Goal: Task Accomplishment & Management: Use online tool/utility

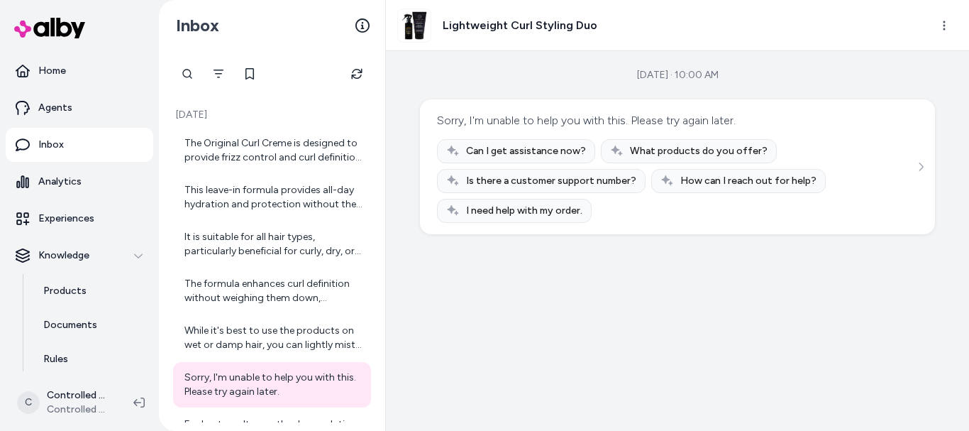
scroll to position [259, 0]
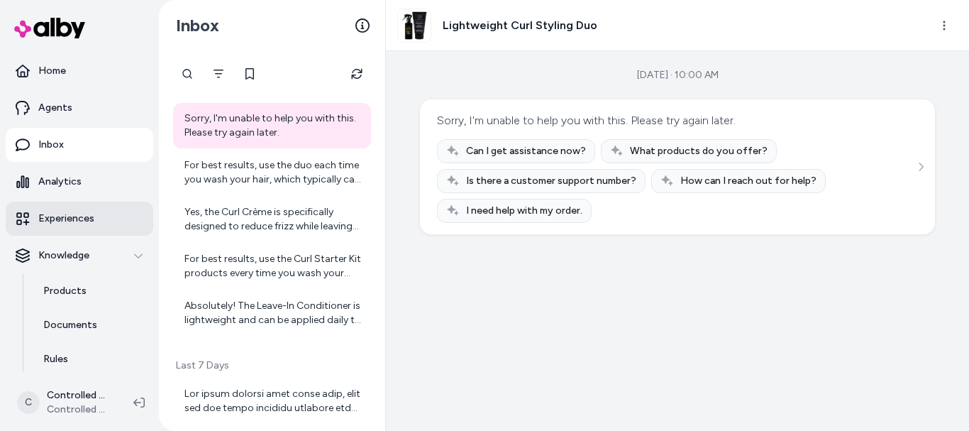
click at [74, 223] on p "Experiences" at bounding box center [66, 218] width 56 height 14
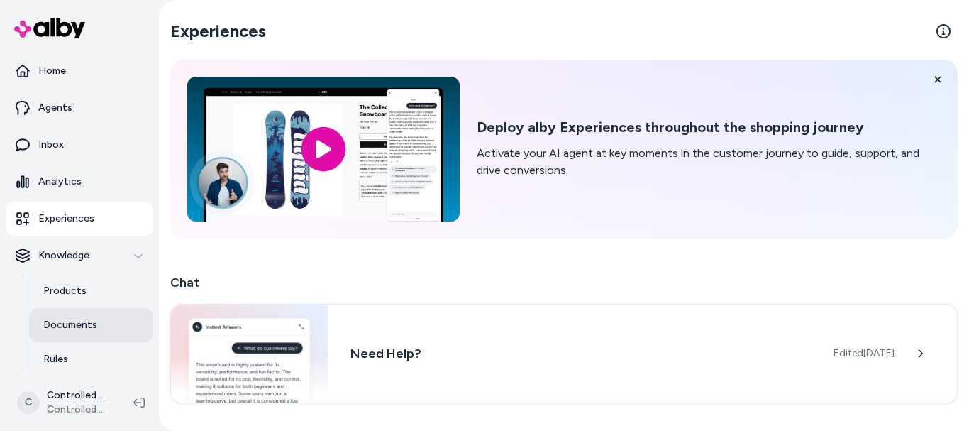
click at [74, 312] on link "Documents" at bounding box center [91, 325] width 124 height 34
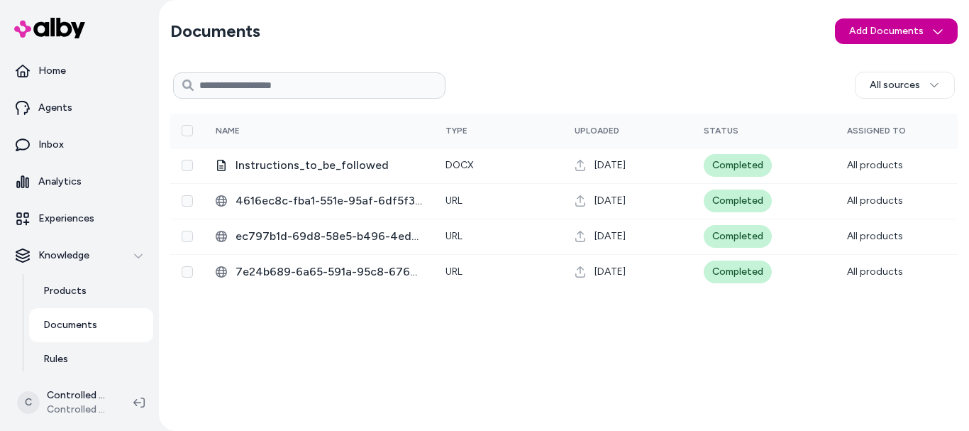
click at [865, 43] on body "Home Agents Inbox Analytics Experiences Knowledge Products Documents Rules Veri…" at bounding box center [484, 215] width 969 height 431
click at [868, 55] on div "Upload Files" at bounding box center [897, 61] width 119 height 23
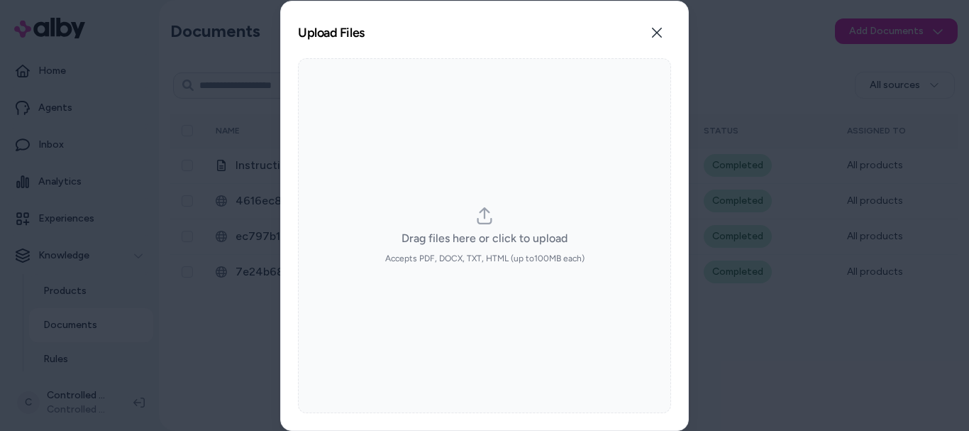
click at [458, 222] on label "Drag files here or click to upload Accepts PDF, DOCX, TXT, HTML (up to 100 MB e…" at bounding box center [484, 235] width 199 height 57
click at [484, 235] on input "Drag files here or click to upload Accepts PDF, DOCX, TXT, HTML (up to 100 MB e…" at bounding box center [484, 235] width 1 height 1
click at [484, 211] on icon "dropzone" at bounding box center [484, 215] width 15 height 17
click at [484, 235] on input "Drag files here or click to upload Accepts PDF, DOCX, TXT, HTML (up to 100 MB e…" at bounding box center [484, 235] width 1 height 1
type input "**********"
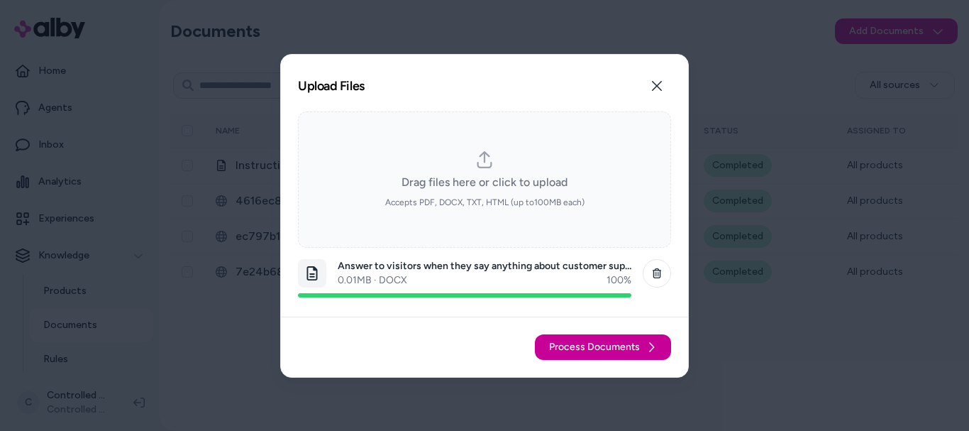
click at [614, 340] on span "Process Documents" at bounding box center [594, 347] width 91 height 14
click at [604, 343] on span "Process Documents" at bounding box center [594, 347] width 91 height 14
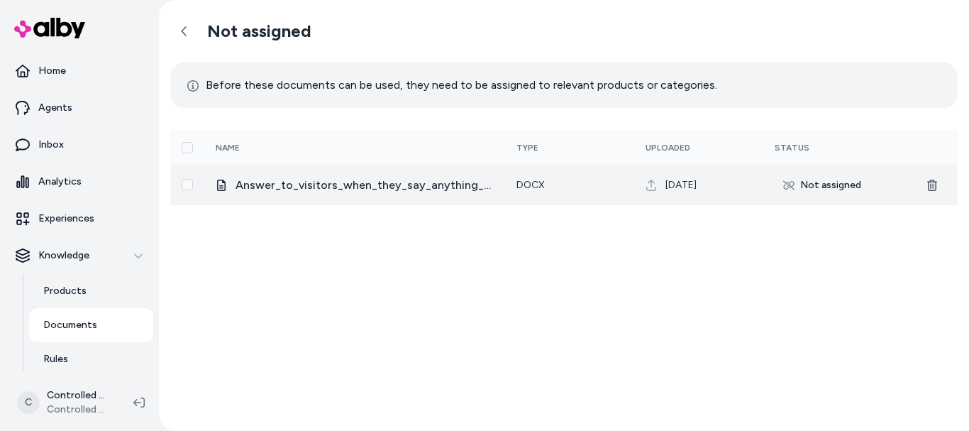
click at [812, 184] on div "Not assigned" at bounding box center [822, 185] width 95 height 23
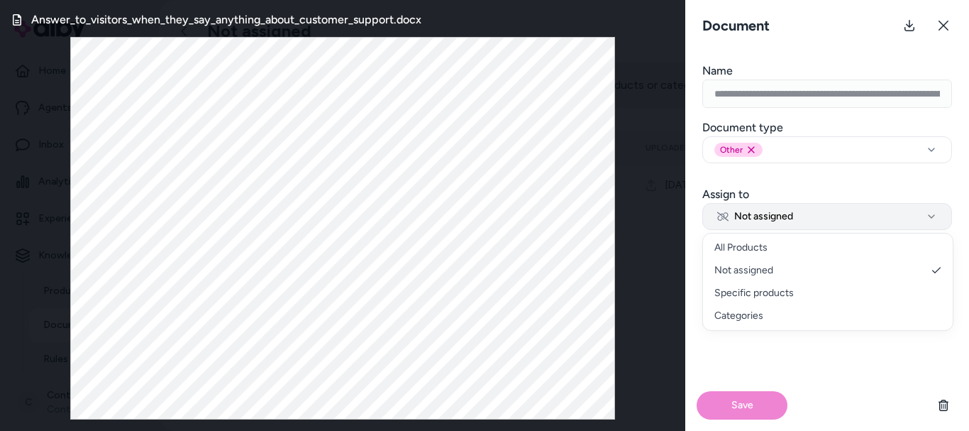
click at [783, 213] on span "Not assigned" at bounding box center [755, 216] width 76 height 14
select select "***"
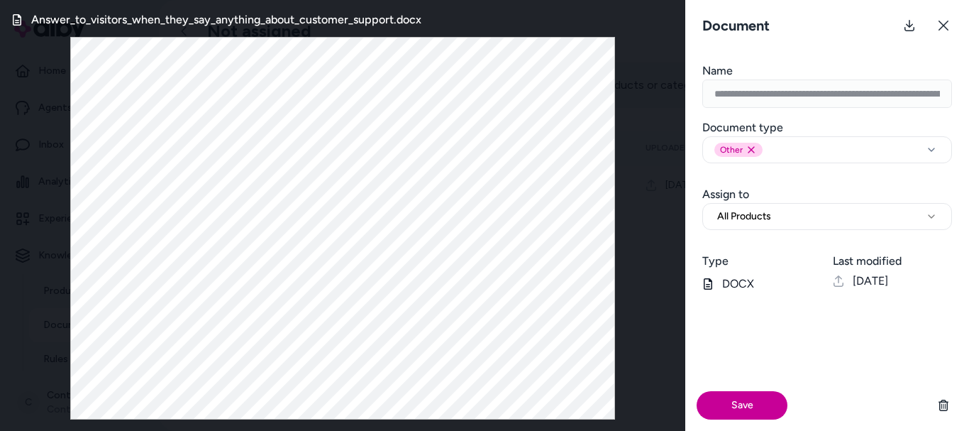
click at [735, 404] on button "Save" at bounding box center [742, 405] width 91 height 28
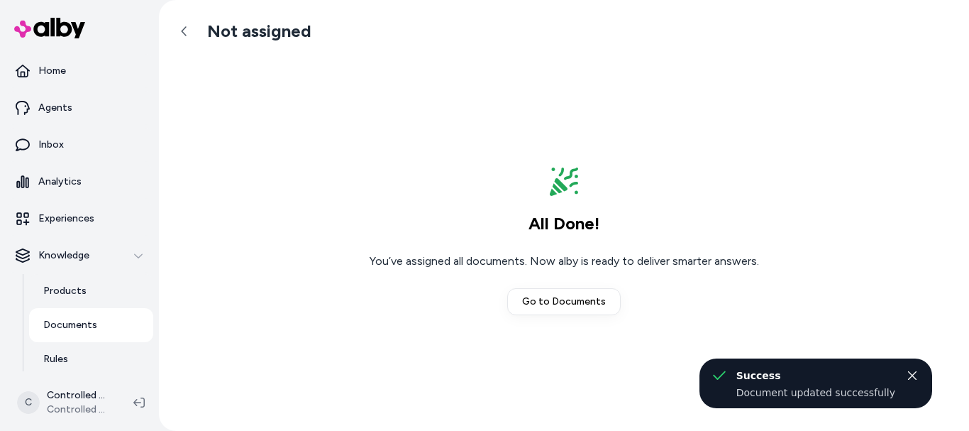
click at [62, 328] on p "Documents" at bounding box center [70, 325] width 54 height 14
